Goal: Task Accomplishment & Management: Manage account settings

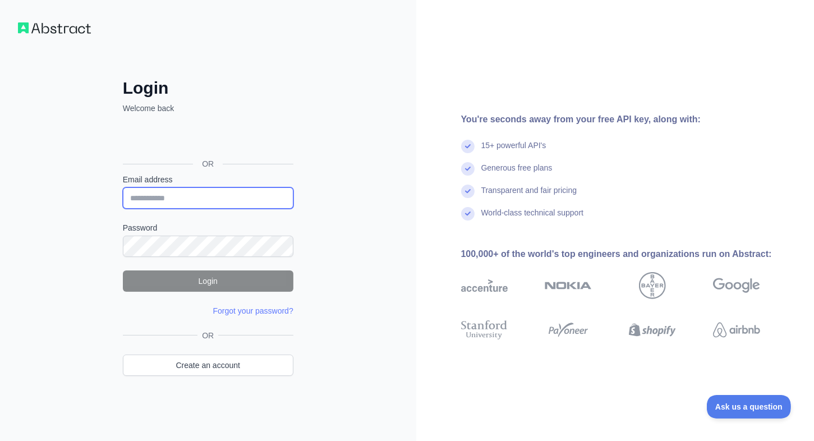
type input "**********"
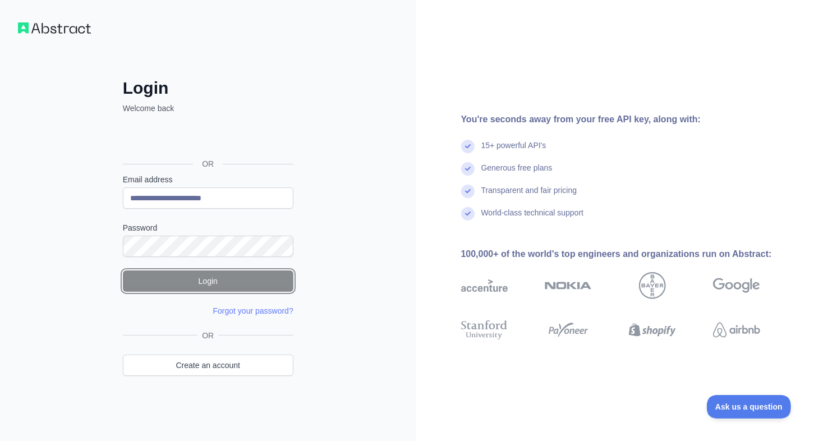
click at [217, 275] on button "Login" at bounding box center [208, 280] width 170 height 21
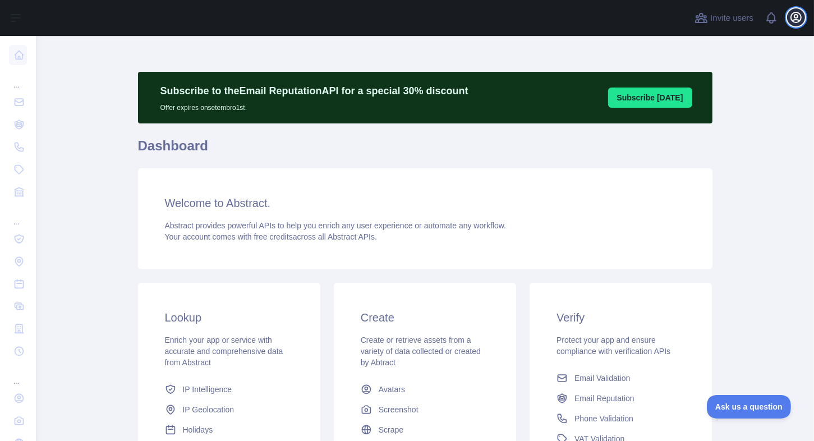
click at [799, 23] on icon "button" at bounding box center [795, 17] width 13 height 13
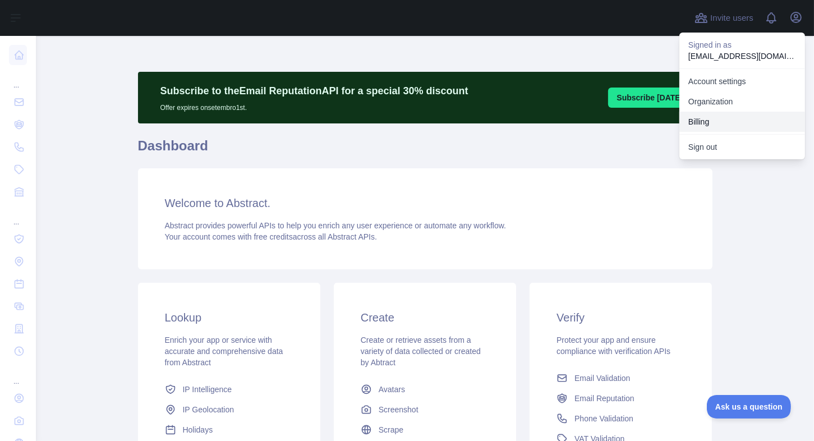
click at [718, 117] on button "Billing" at bounding box center [742, 122] width 126 height 20
